Goal: Transaction & Acquisition: Purchase product/service

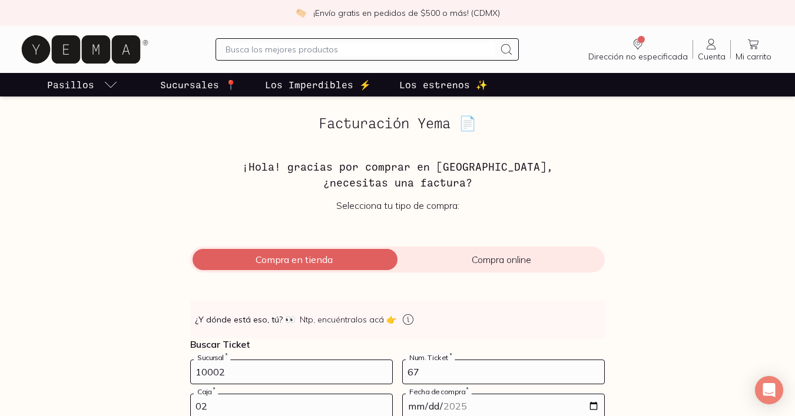
click at [346, 45] on input "text" at bounding box center [359, 49] width 268 height 14
type input "oatly"
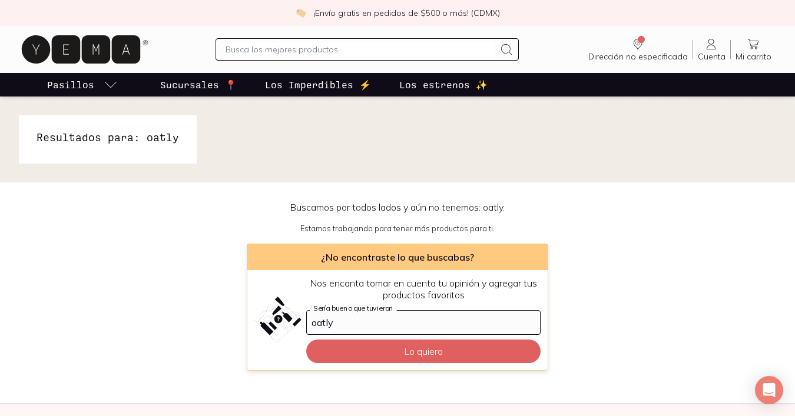
click at [307, 52] on input "text" at bounding box center [359, 49] width 268 height 14
type input "leche avena"
